Goal: Information Seeking & Learning: Learn about a topic

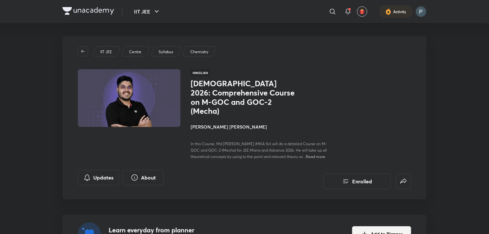
click at [203, 124] on div "JEE 2026: Comprehensive Course on M-GOC and GOC-2 (Mecha) [PERSON_NAME] [PERSON…" at bounding box center [262, 119] width 143 height 81
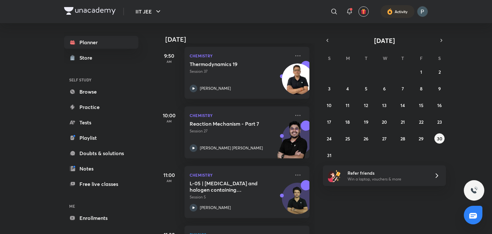
scroll to position [235, 0]
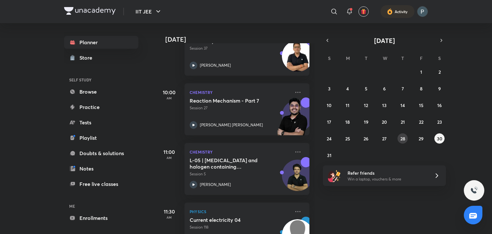
click at [402, 136] on abbr "28" at bounding box center [402, 138] width 5 height 6
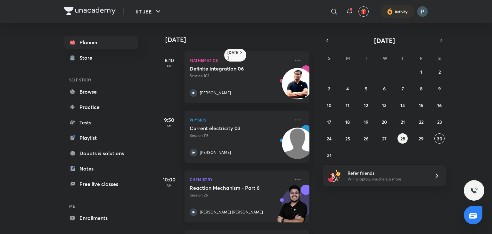
click at [191, 213] on icon at bounding box center [194, 212] width 8 height 8
